Goal: Information Seeking & Learning: Learn about a topic

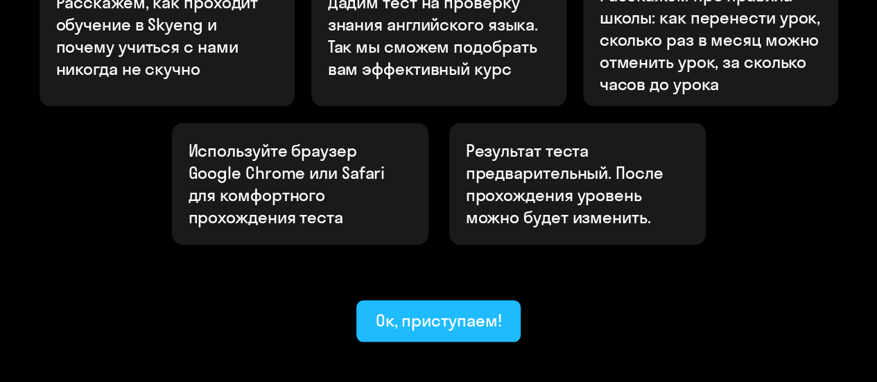
scroll to position [618, 0]
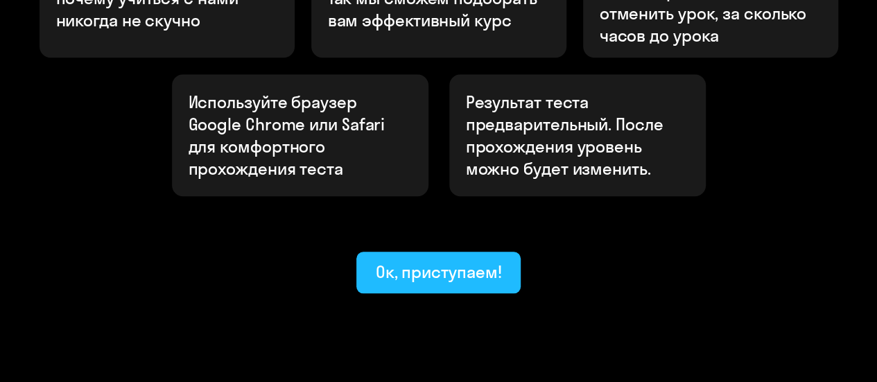
click at [440, 261] on div "Ок, приступаем!" at bounding box center [439, 272] width 126 height 22
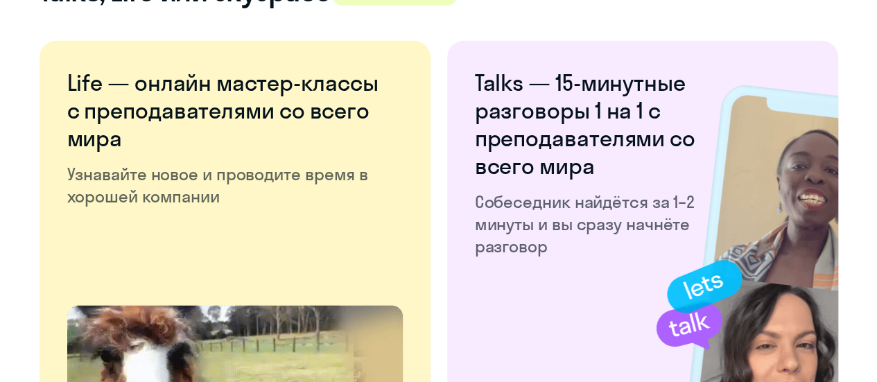
scroll to position [1999, 0]
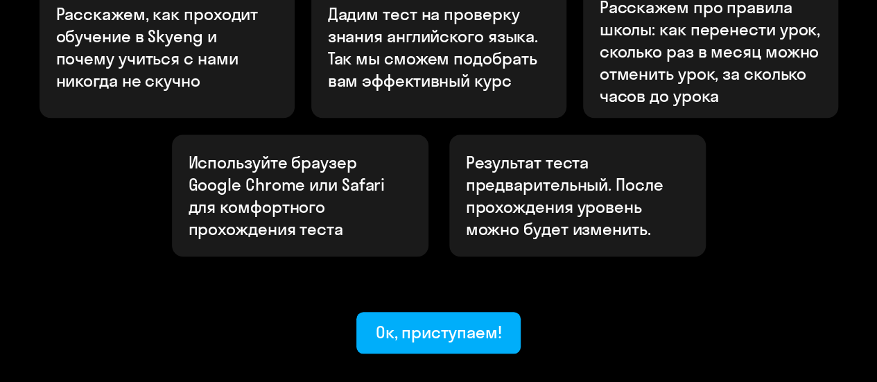
scroll to position [618, 0]
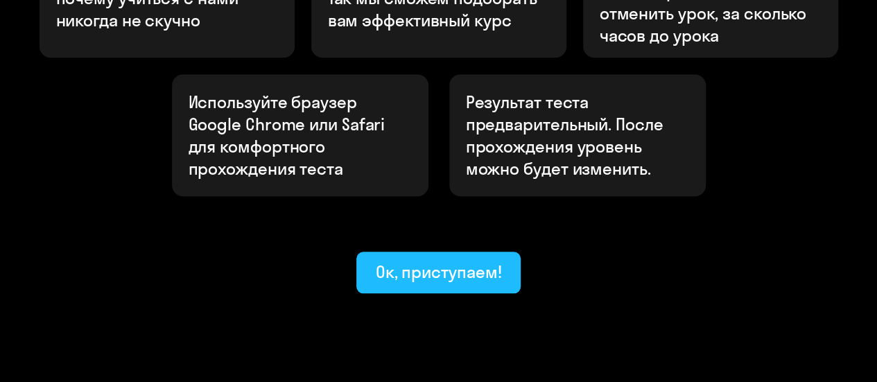
click at [437, 261] on div "Ок, приступаем!" at bounding box center [439, 272] width 126 height 22
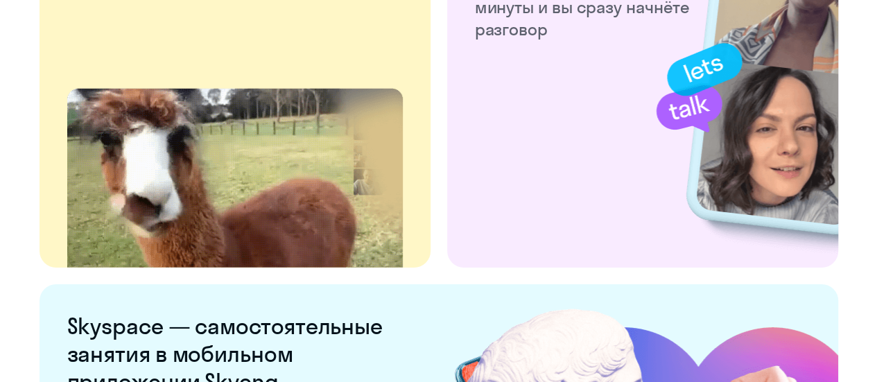
scroll to position [2830, 0]
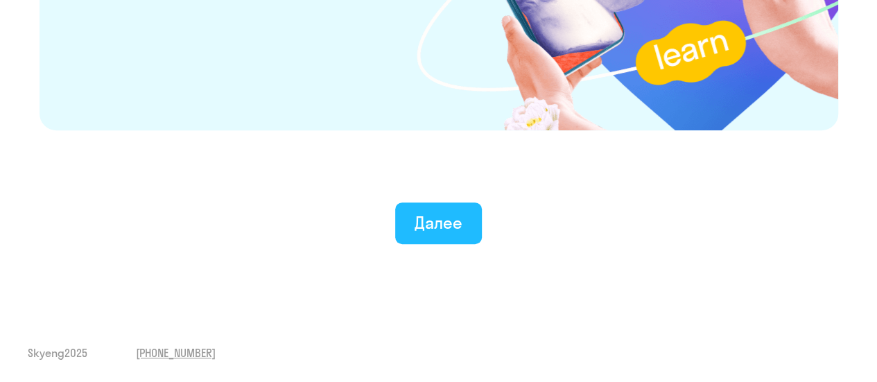
click at [446, 222] on div "Далее" at bounding box center [438, 222] width 48 height 22
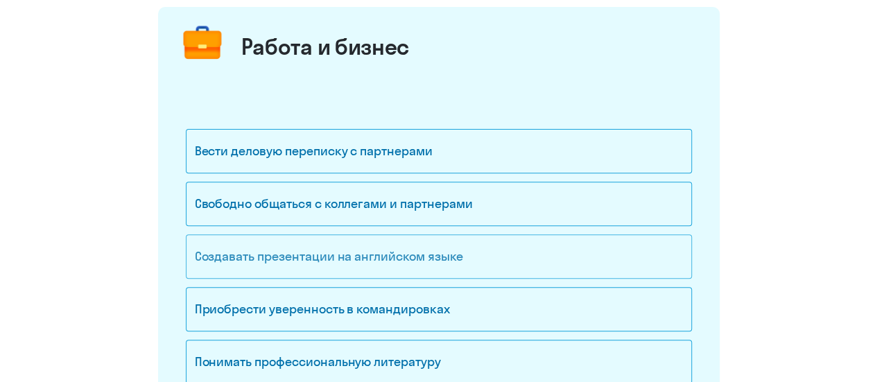
scroll to position [208, 0]
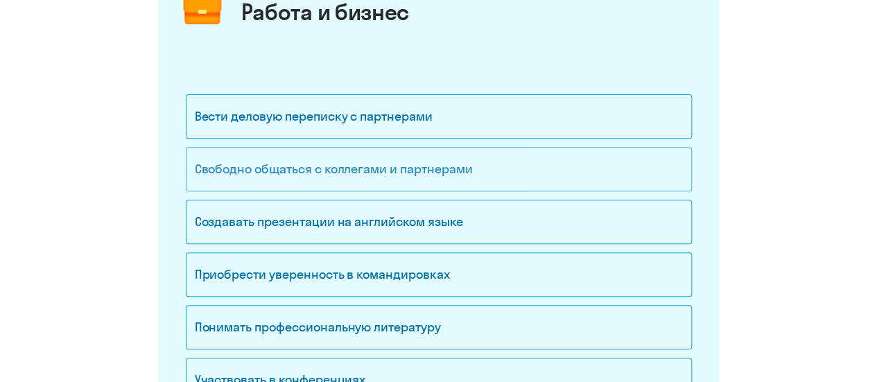
click at [437, 163] on div "Свободно общаться с коллегами и партнерами" at bounding box center [439, 169] width 506 height 44
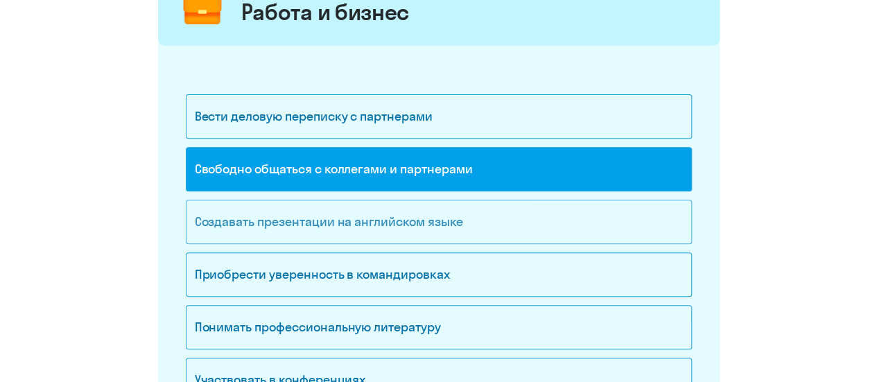
click at [432, 225] on div "Создавать презентации на английском языке" at bounding box center [439, 222] width 506 height 44
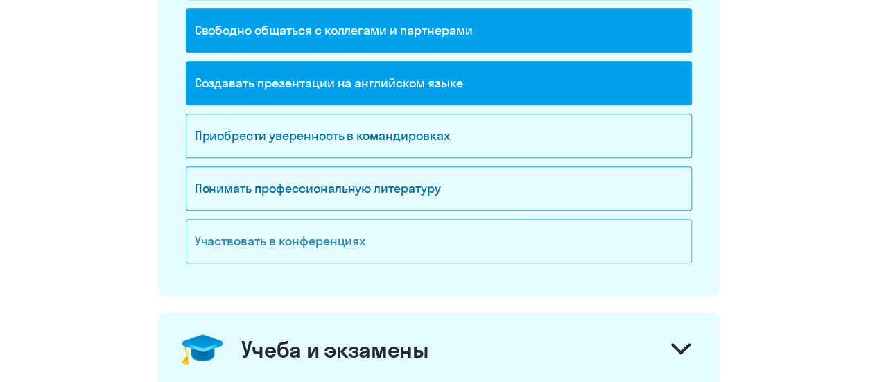
scroll to position [277, 0]
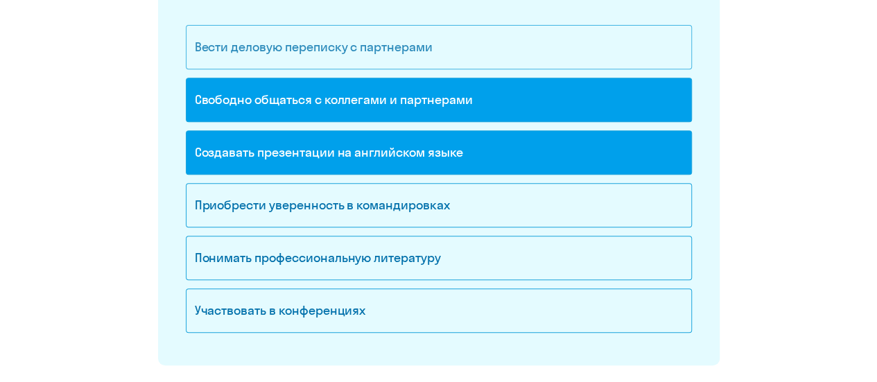
click at [376, 37] on div "Вести деловую переписку с партнерами" at bounding box center [439, 47] width 506 height 44
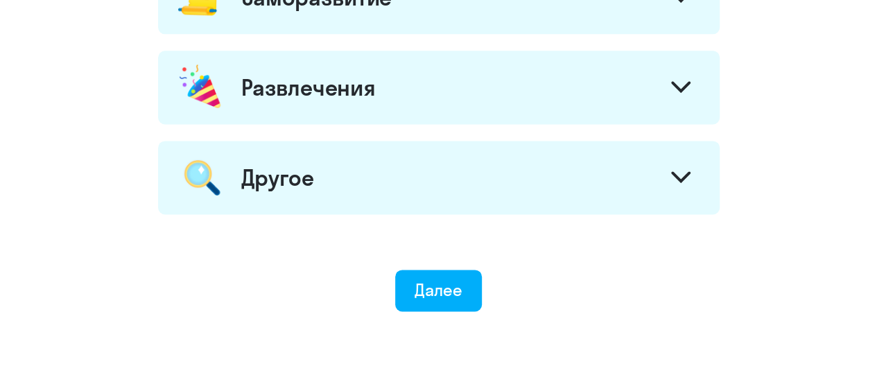
scroll to position [901, 0]
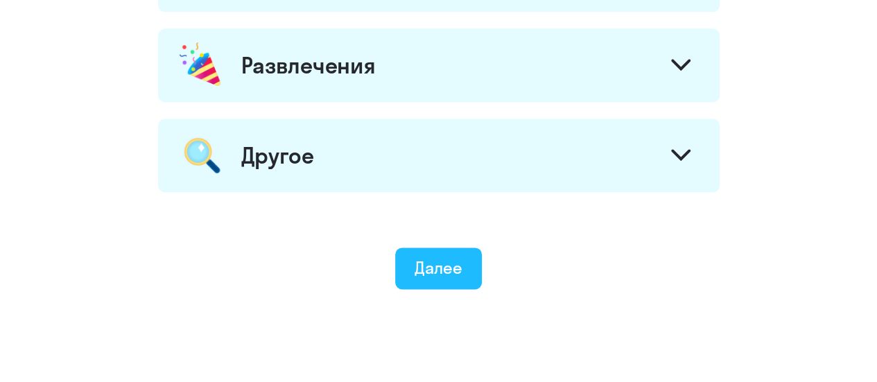
click at [439, 265] on div "Далее" at bounding box center [438, 267] width 48 height 22
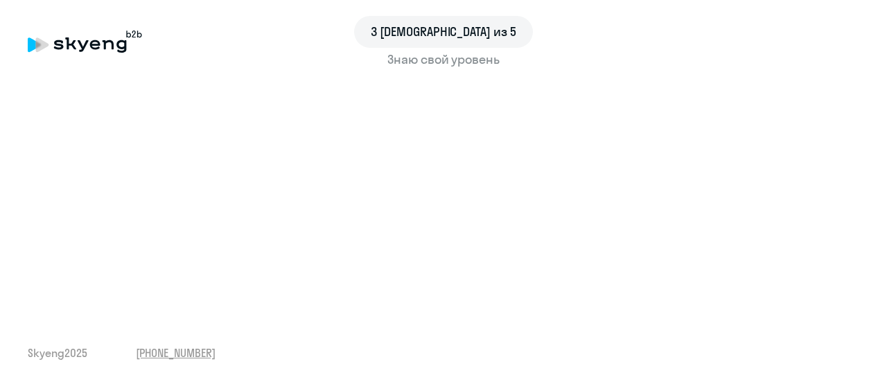
click at [288, 303] on div "3 шаг из 5 Знаю свой уровень Skyeng 2025 [PHONE_NUMBER]" at bounding box center [443, 191] width 887 height 382
